Goal: Find specific page/section: Find specific page/section

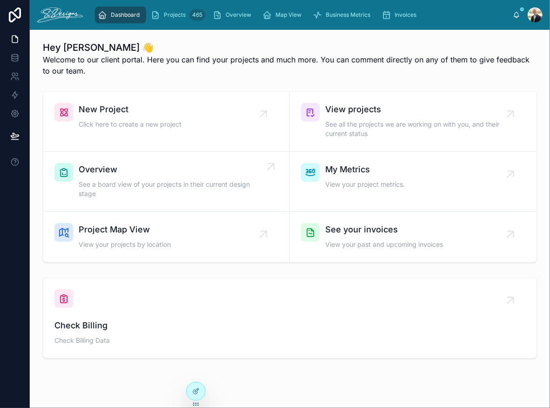
click at [132, 180] on span "See a board view of your projects in their current design stage" at bounding box center [171, 189] width 185 height 19
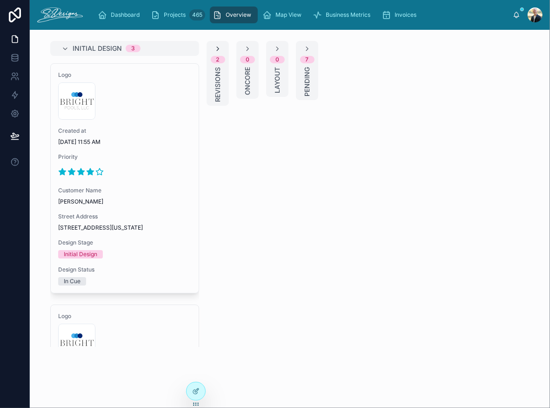
click at [218, 45] on icon at bounding box center [217, 48] width 7 height 7
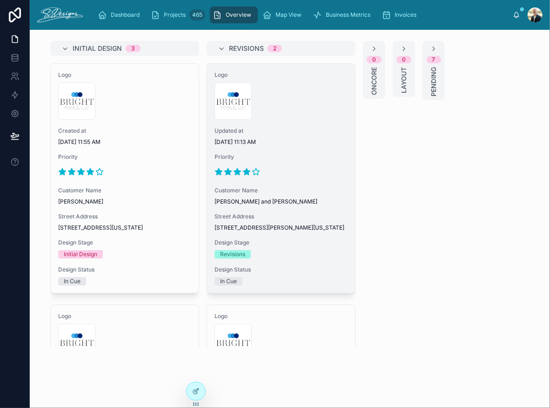
click at [293, 127] on span "Updated at" at bounding box center [281, 130] width 133 height 7
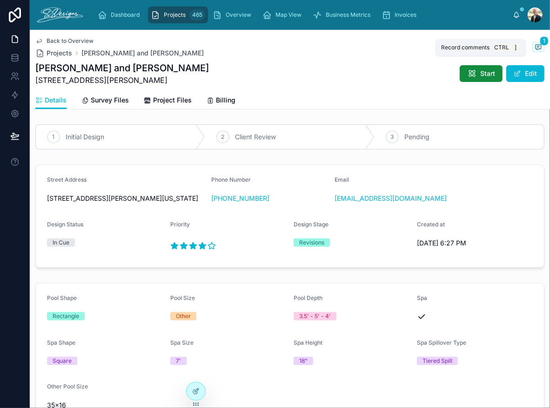
click at [535, 45] on icon at bounding box center [538, 46] width 7 height 7
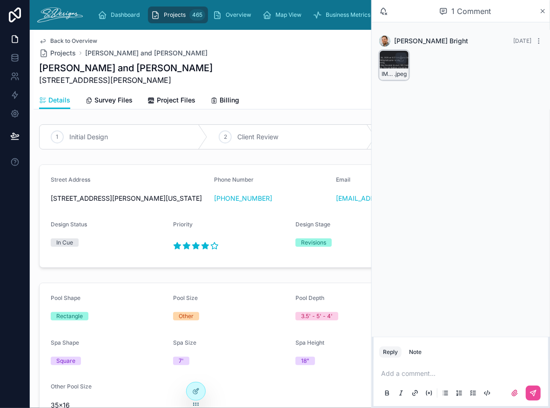
click at [387, 58] on div "IMG_3496 .jpeg" at bounding box center [394, 65] width 30 height 30
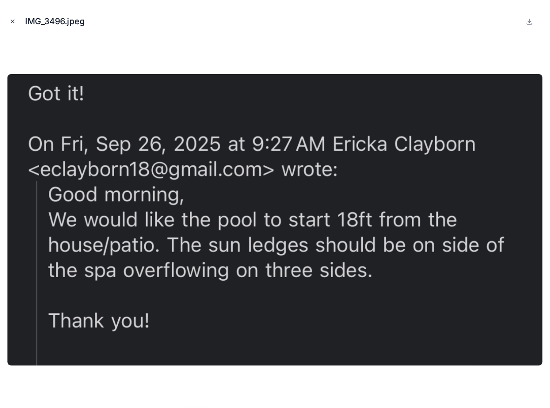
click at [10, 23] on icon "Close modal" at bounding box center [12, 21] width 7 height 7
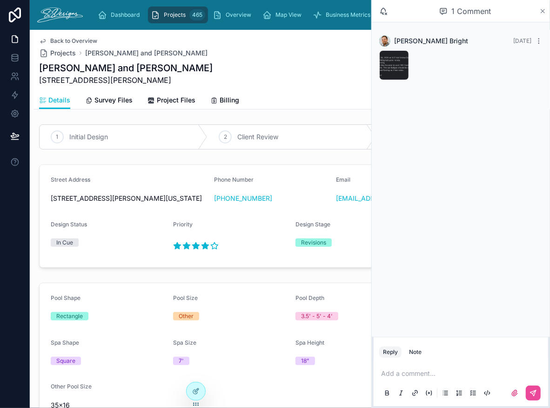
click at [544, 10] on icon at bounding box center [543, 10] width 7 height 7
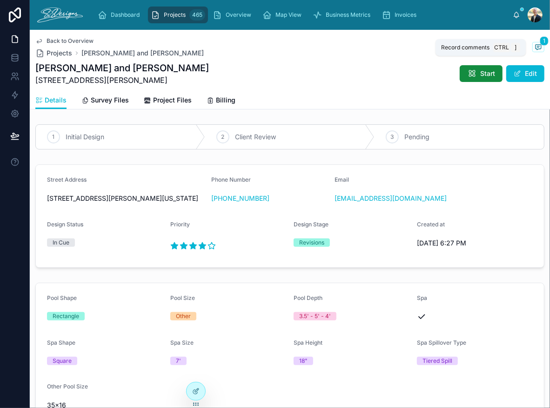
click at [535, 43] on icon at bounding box center [538, 46] width 7 height 7
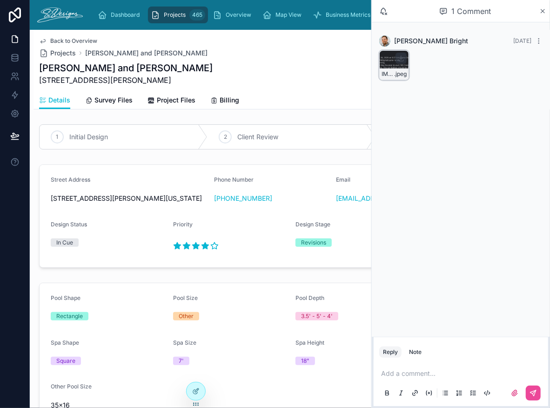
click at [389, 61] on div "IMG_3496 .jpeg" at bounding box center [394, 65] width 30 height 30
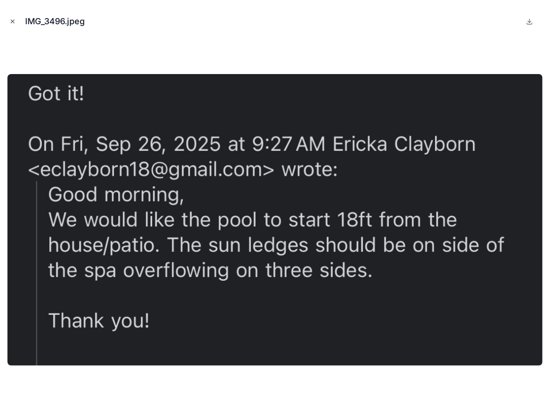
click at [13, 19] on icon "Close modal" at bounding box center [12, 21] width 7 height 7
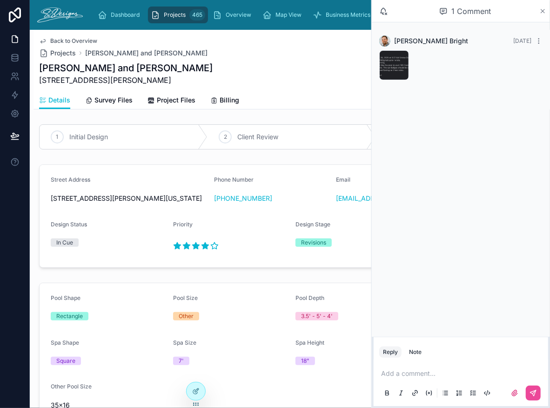
click at [543, 9] on icon at bounding box center [543, 10] width 7 height 7
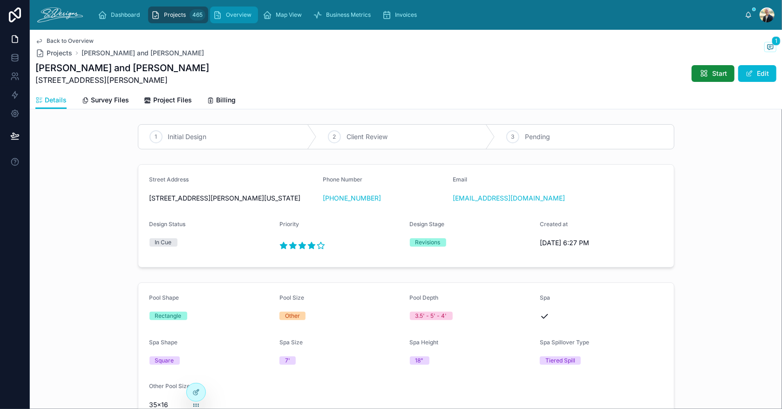
click at [234, 15] on span "Overview" at bounding box center [239, 14] width 26 height 7
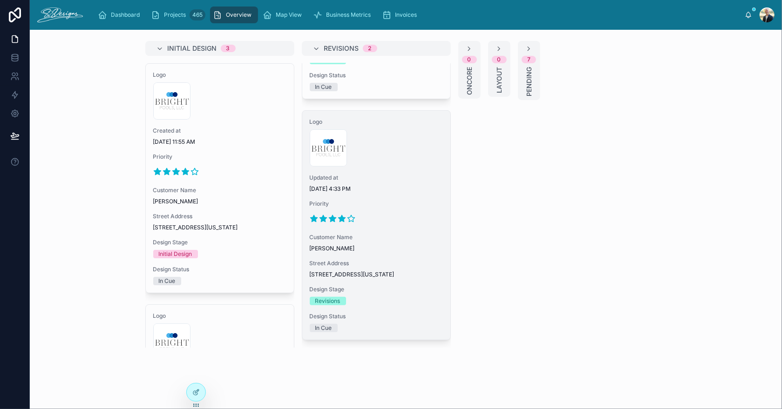
scroll to position [208, 0]
click at [383, 234] on span "Customer Name" at bounding box center [376, 237] width 133 height 7
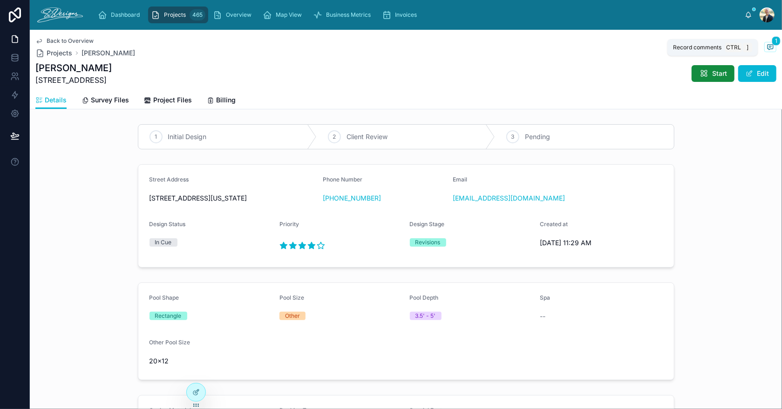
click at [550, 42] on span at bounding box center [770, 47] width 12 height 10
